Goal: Find specific page/section: Find specific page/section

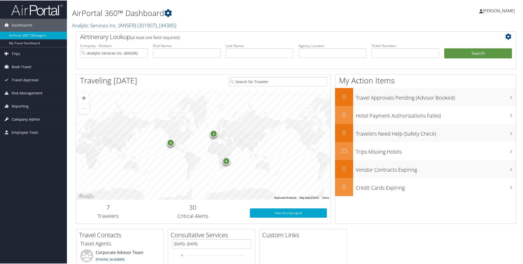
click at [30, 119] on span "Company Admin" at bounding box center [26, 119] width 29 height 13
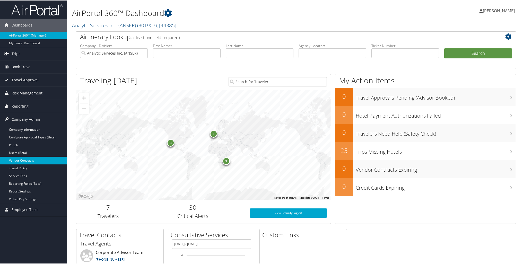
click at [34, 160] on link "Vendor Contracts" at bounding box center [33, 160] width 67 height 8
